Goal: Task Accomplishment & Management: Complete application form

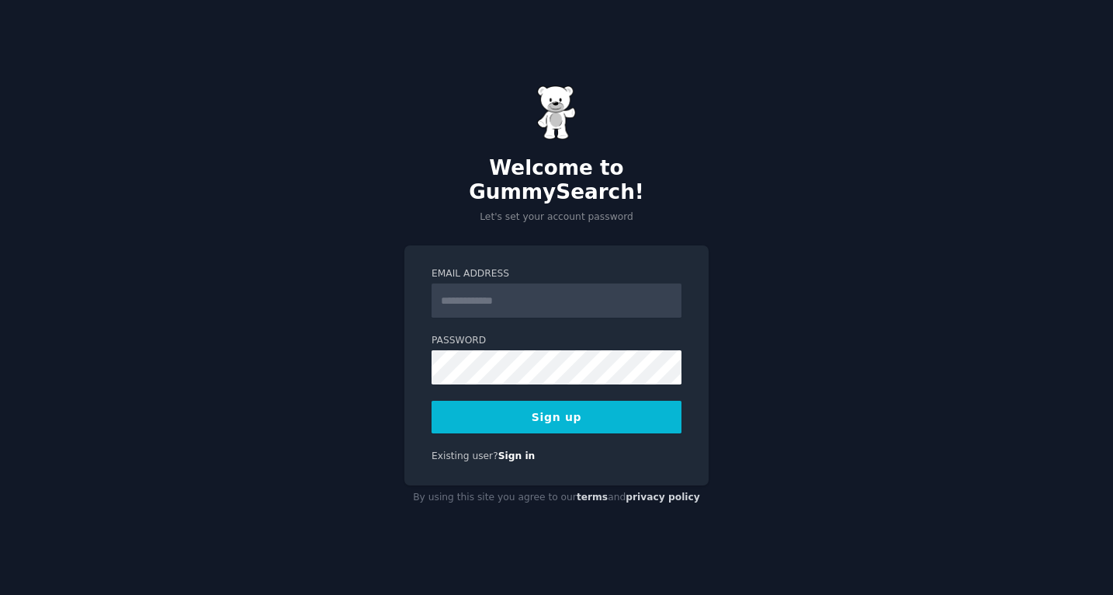
click at [477, 283] on input "Email Address" at bounding box center [557, 300] width 250 height 34
type input "**********"
click at [545, 406] on button "Sign up" at bounding box center [557, 417] width 250 height 33
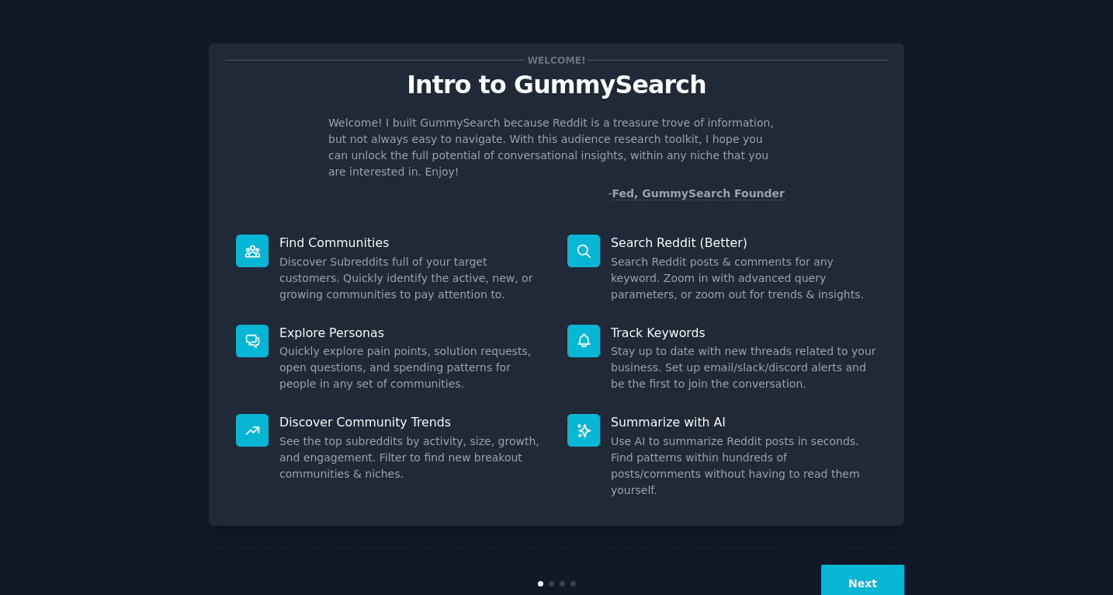
click at [856, 564] on button "Next" at bounding box center [862, 583] width 83 height 38
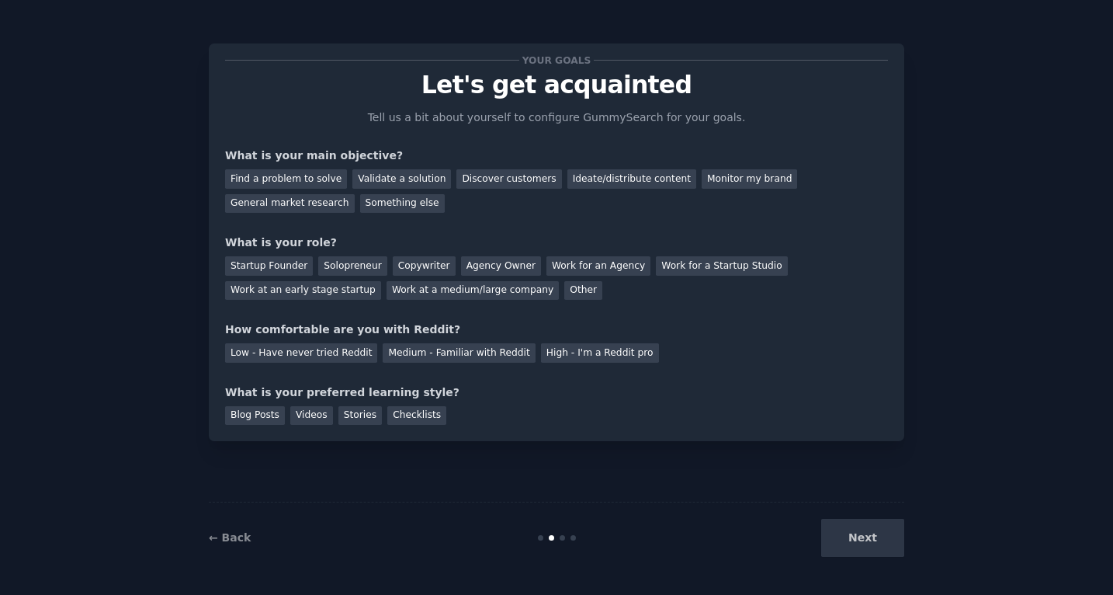
click at [857, 547] on div "Next" at bounding box center [788, 537] width 232 height 38
click at [855, 541] on div "Next" at bounding box center [788, 537] width 232 height 38
click at [848, 547] on div "Next" at bounding box center [788, 537] width 232 height 38
click at [866, 534] on div "Next" at bounding box center [788, 537] width 232 height 38
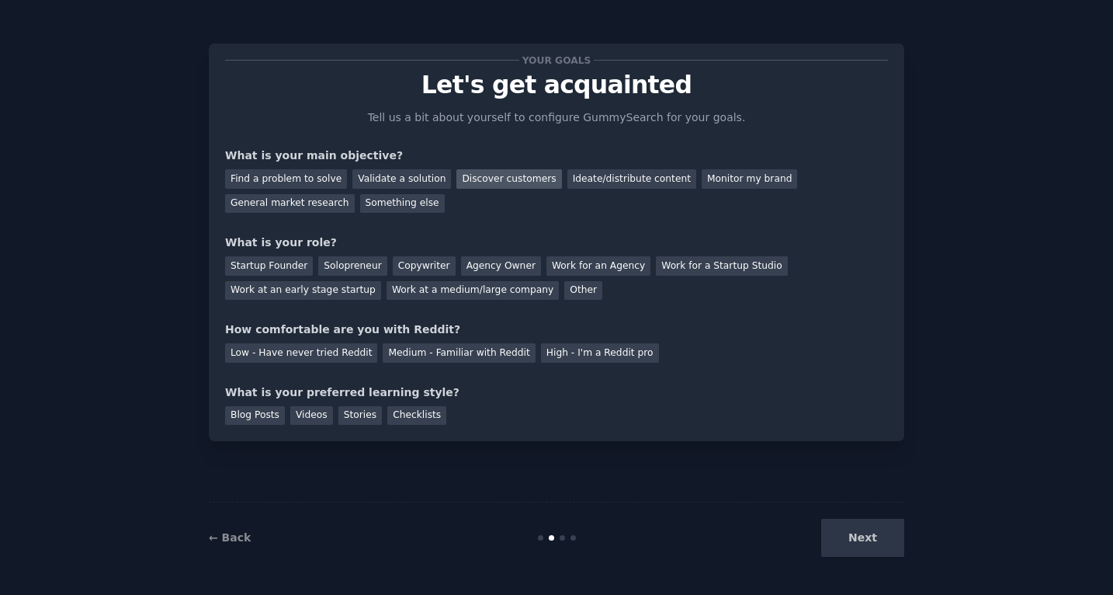
click at [487, 178] on div "Discover customers" at bounding box center [508, 178] width 105 height 19
click at [261, 272] on div "Startup Founder" at bounding box center [269, 265] width 88 height 19
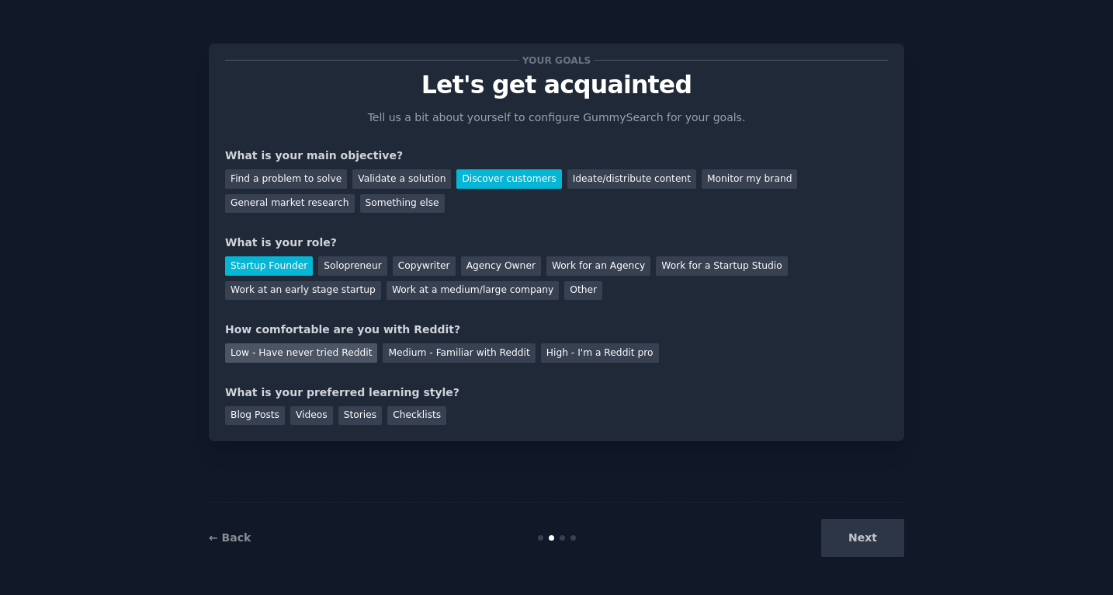
click at [348, 358] on div "Low - Have never tried Reddit" at bounding box center [301, 352] width 152 height 19
click at [262, 418] on div "Blog Posts" at bounding box center [255, 415] width 60 height 19
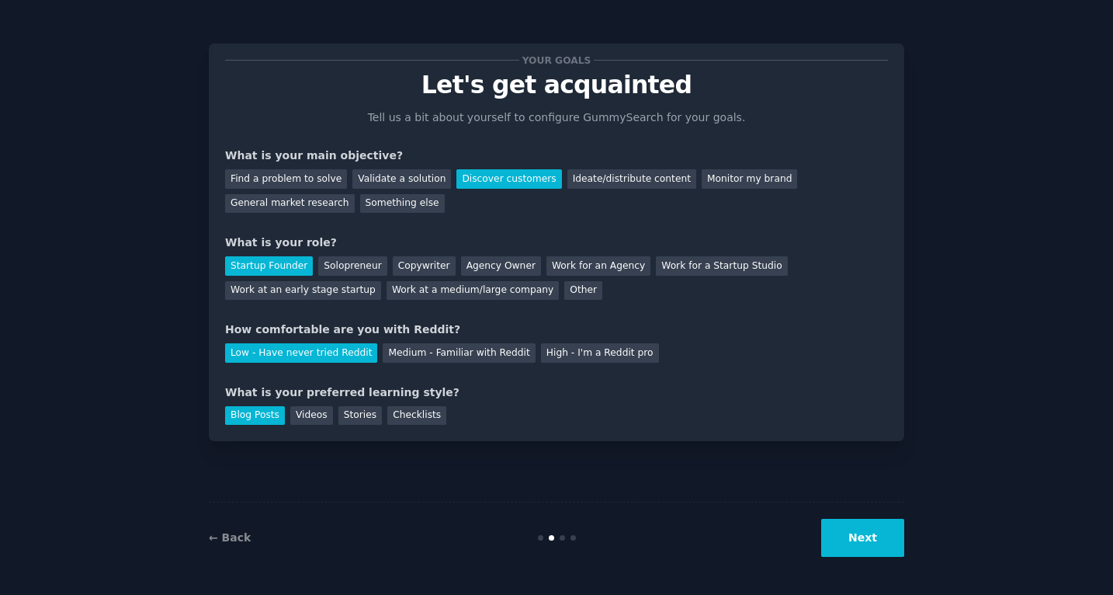
click at [890, 530] on button "Next" at bounding box center [862, 537] width 83 height 38
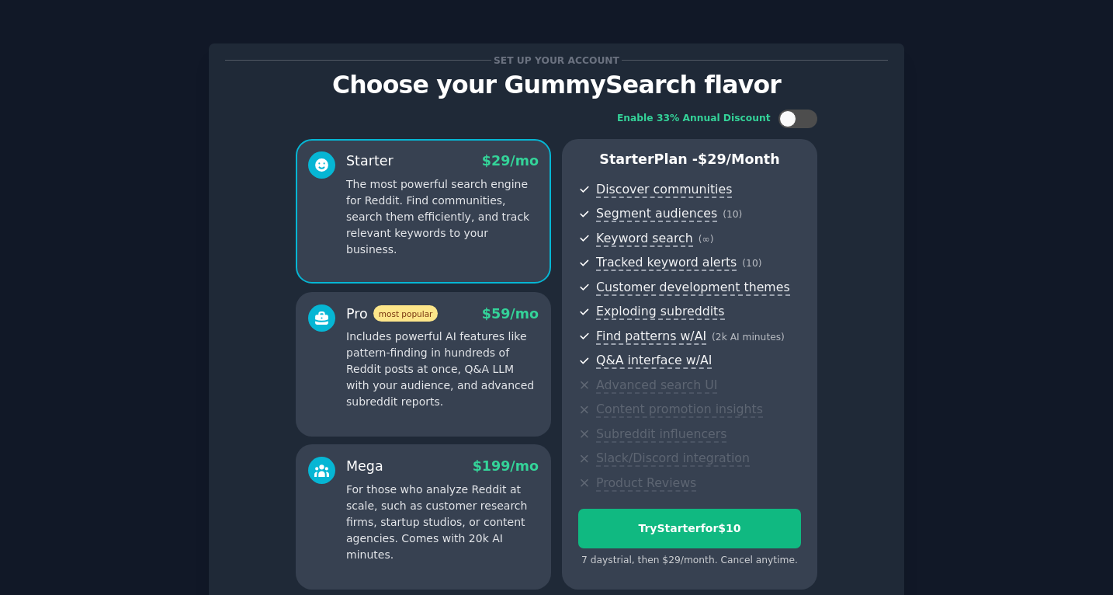
scroll to position [141, 0]
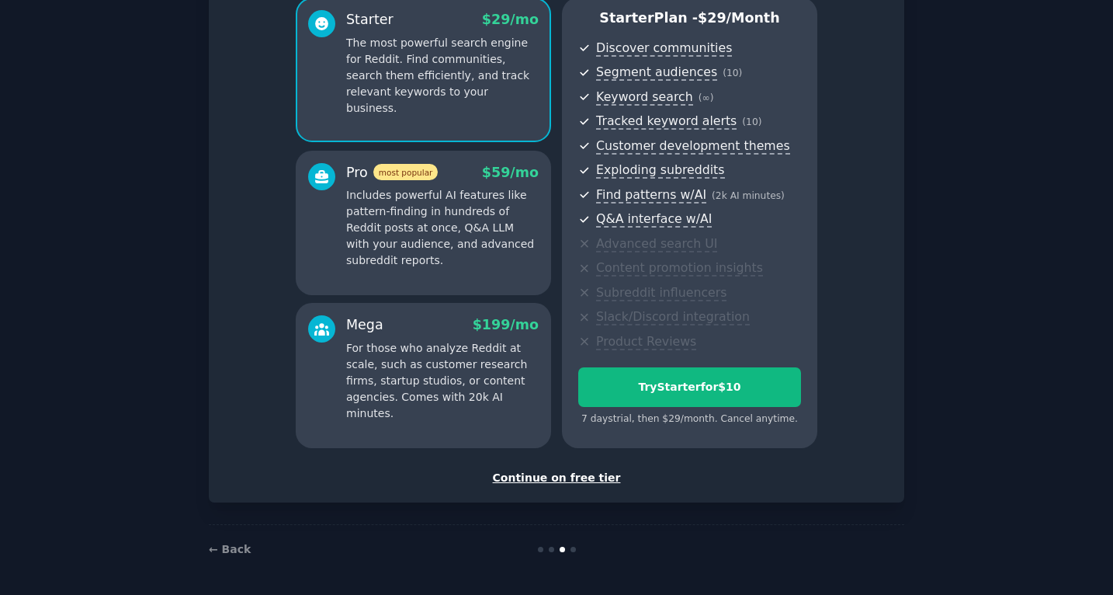
click at [598, 473] on div "Continue on free tier" at bounding box center [556, 478] width 663 height 16
